Goal: Task Accomplishment & Management: Manage account settings

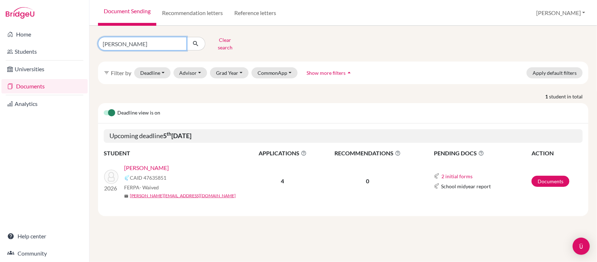
click at [142, 43] on input "sood ariana" at bounding box center [142, 44] width 89 height 14
type input "s"
type input "wang lan"
click at [196, 41] on button "submit" at bounding box center [195, 44] width 19 height 14
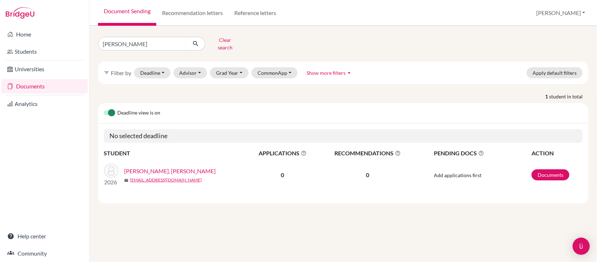
click at [149, 167] on link "[PERSON_NAME], [PERSON_NAME]" at bounding box center [170, 171] width 92 height 9
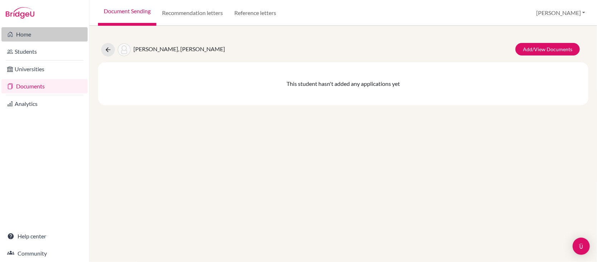
click at [24, 33] on link "Home" at bounding box center [44, 34] width 86 height 14
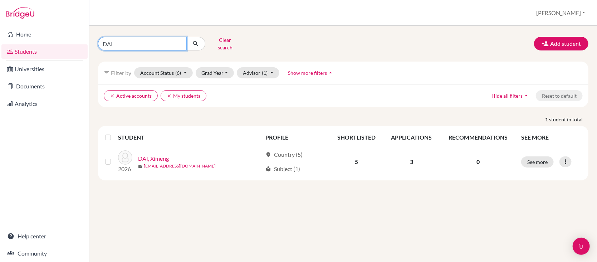
click at [144, 43] on input "DAI" at bounding box center [142, 44] width 89 height 14
type input "D"
type input "Wang Lan"
click at [196, 41] on button "submit" at bounding box center [195, 44] width 19 height 14
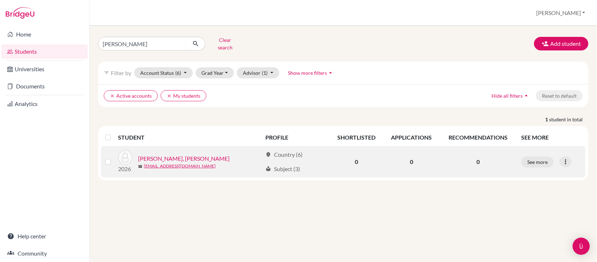
click at [172, 154] on link "WANG, Lanruo" at bounding box center [184, 158] width 92 height 9
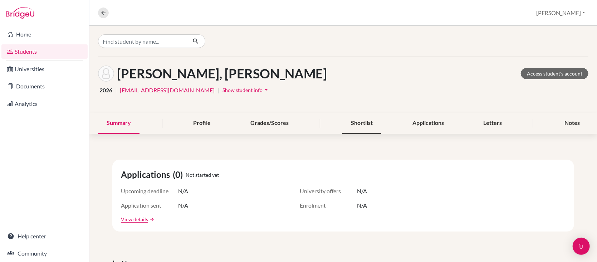
click at [360, 123] on div "Shortlist" at bounding box center [361, 123] width 39 height 21
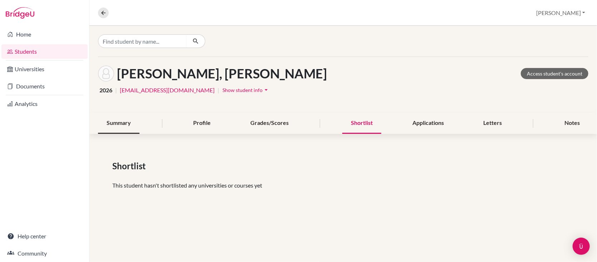
click at [125, 125] on div "Summary" at bounding box center [118, 123] width 41 height 21
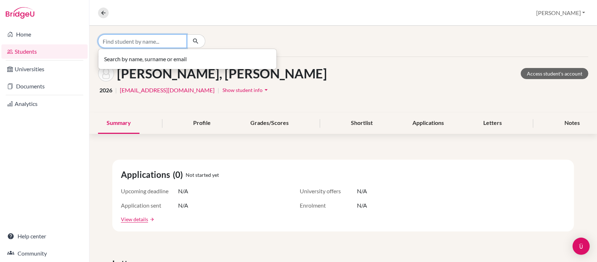
click at [152, 44] on input "Find student by name..." at bounding box center [142, 41] width 89 height 14
type input "Alves barreto"
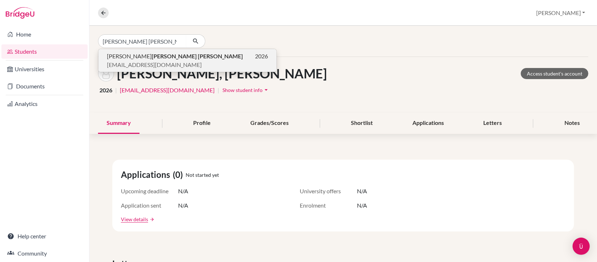
click at [152, 59] on b "ALVES BARRETO" at bounding box center [197, 56] width 91 height 7
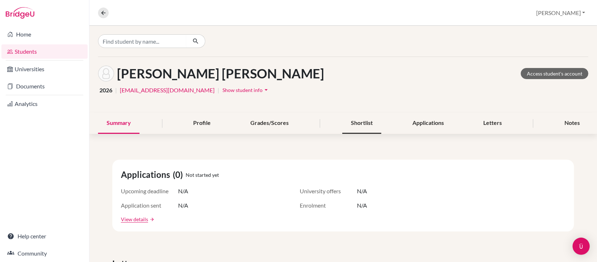
click at [361, 123] on div "Shortlist" at bounding box center [361, 123] width 39 height 21
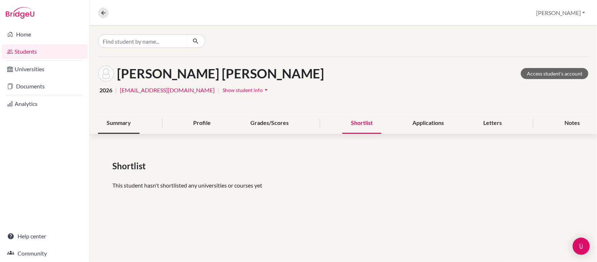
click at [118, 120] on div "Summary" at bounding box center [118, 123] width 41 height 21
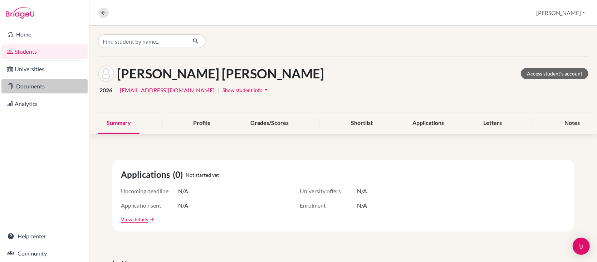
click at [35, 84] on link "Documents" at bounding box center [44, 86] width 86 height 14
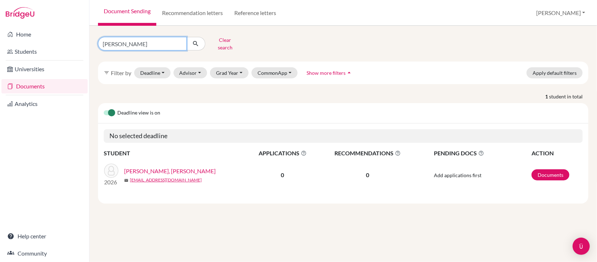
click at [132, 42] on input "wang lan" at bounding box center [142, 44] width 89 height 14
type input "w"
type input "alves barreto"
click at [196, 41] on button "submit" at bounding box center [195, 44] width 19 height 14
click at [140, 167] on link "[PERSON_NAME] [PERSON_NAME]" at bounding box center [169, 171] width 90 height 9
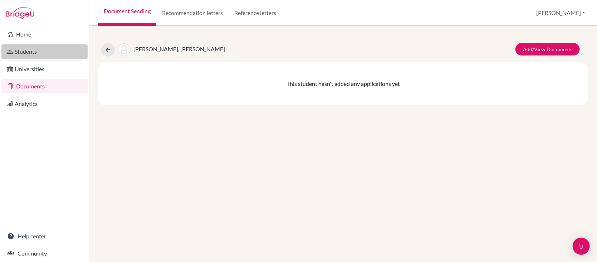
click at [26, 50] on link "Students" at bounding box center [44, 51] width 86 height 14
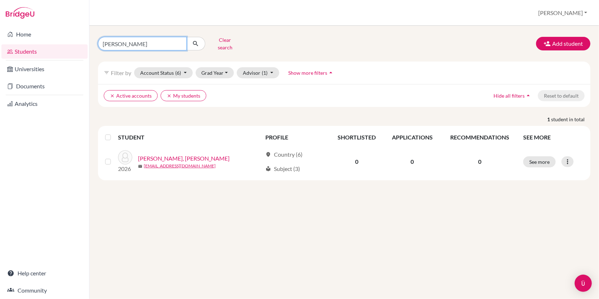
click at [134, 40] on input "[PERSON_NAME]" at bounding box center [142, 44] width 89 height 14
type input "W"
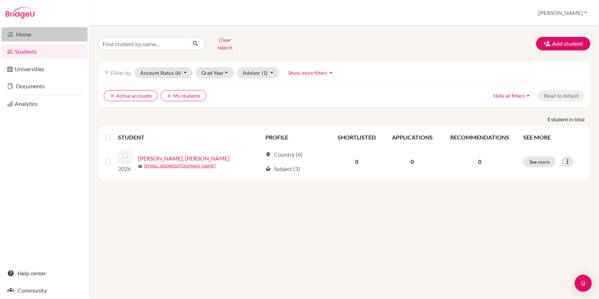
click at [17, 35] on link "Home" at bounding box center [44, 34] width 86 height 14
